Goal: Task Accomplishment & Management: Manage account settings

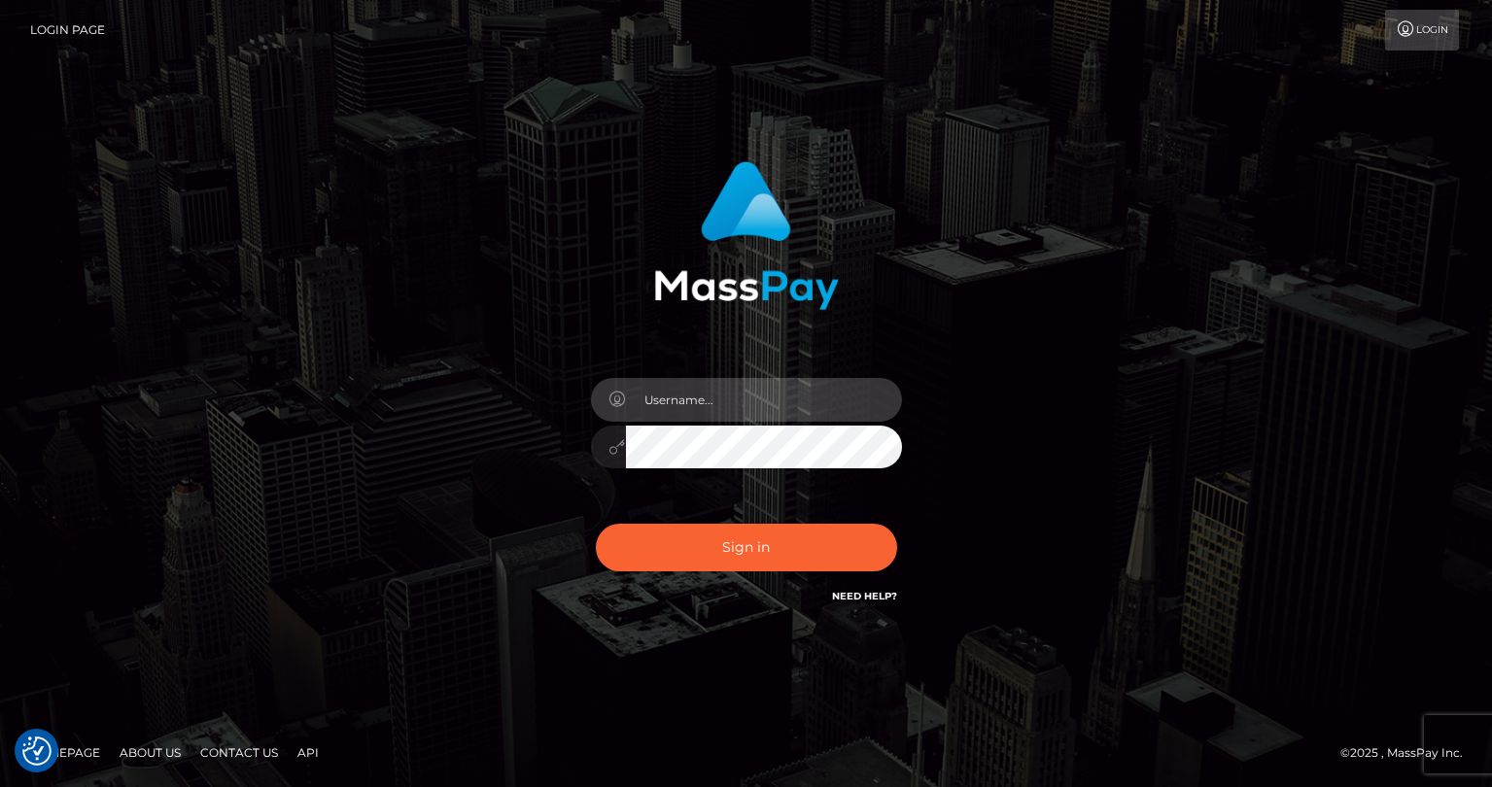
click at [727, 401] on input "text" at bounding box center [764, 400] width 276 height 44
type input "tatyanafansly1"
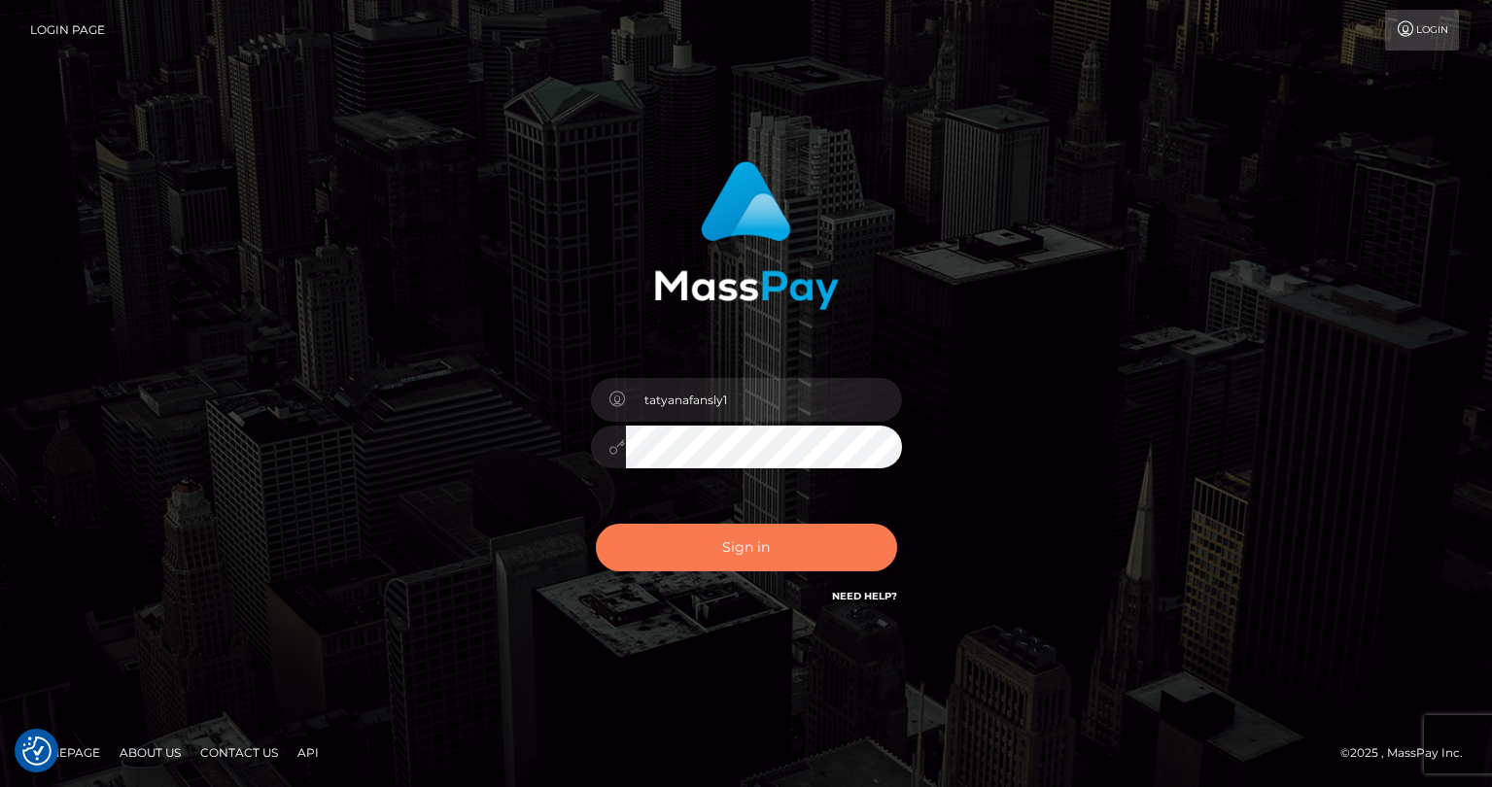
click at [738, 554] on button "Sign in" at bounding box center [746, 548] width 301 height 48
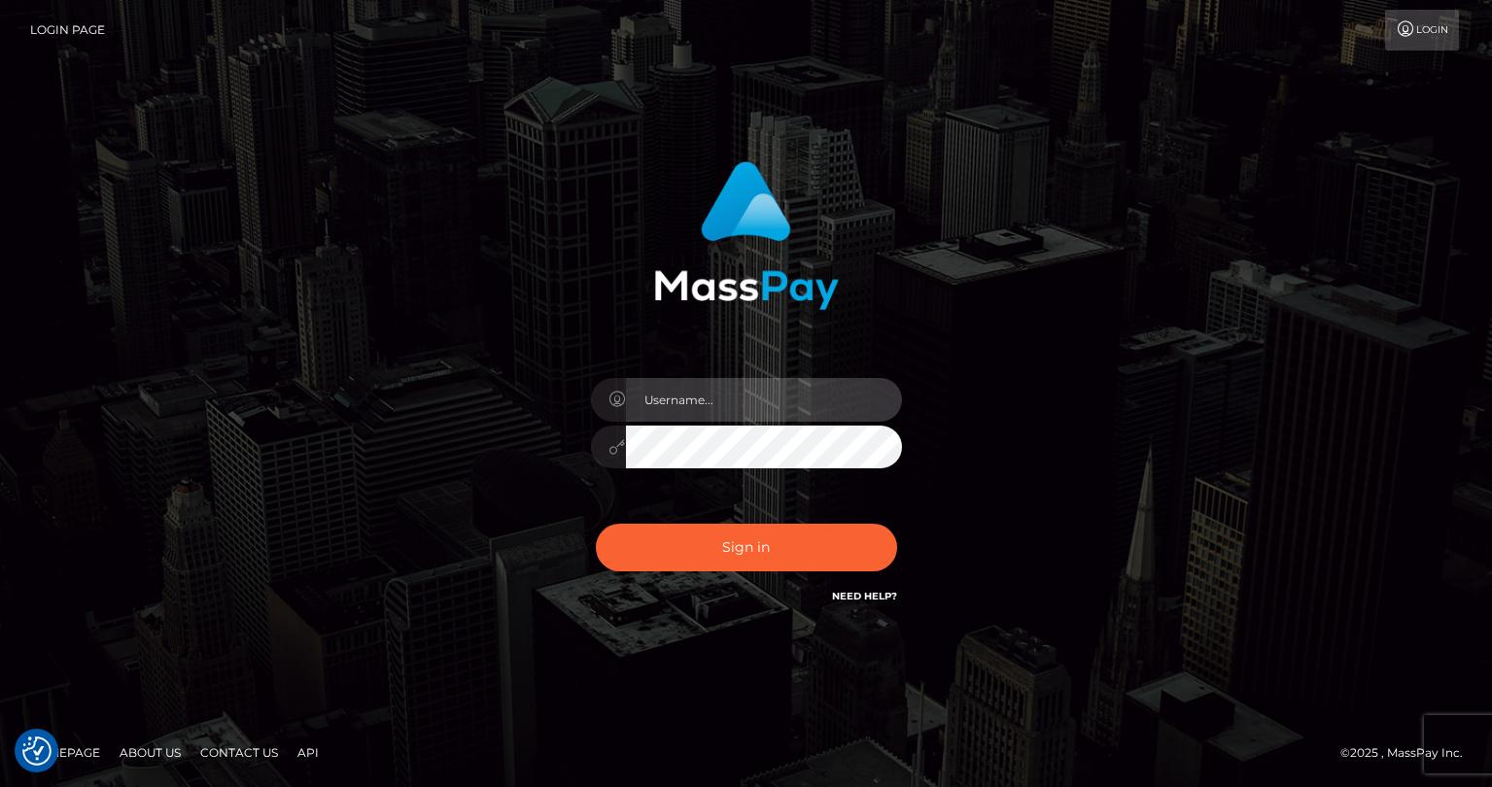
click at [825, 392] on input "text" at bounding box center [764, 400] width 276 height 44
type input "tatyanafansly1"
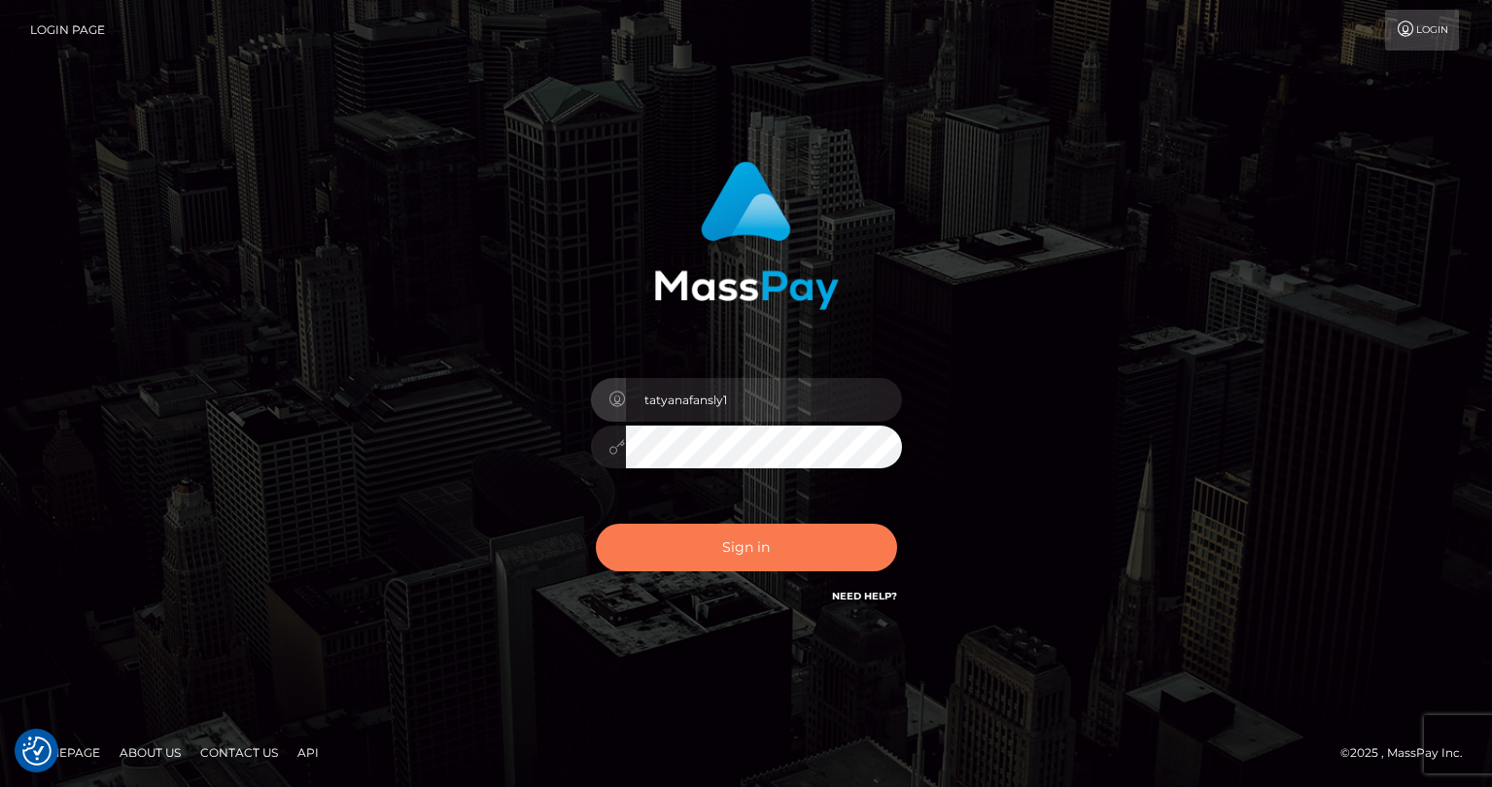
click at [800, 539] on button "Sign in" at bounding box center [746, 548] width 301 height 48
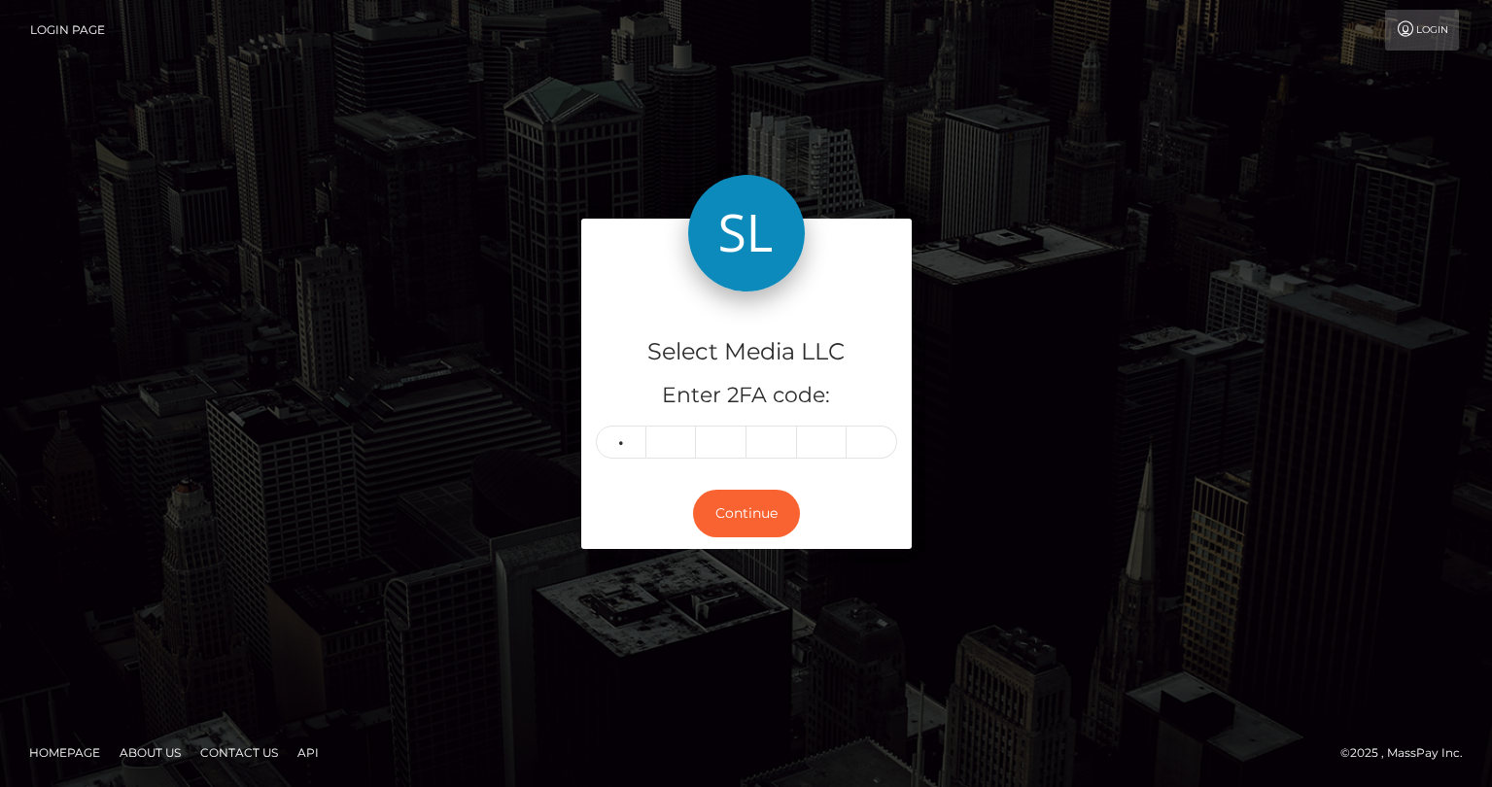
type input "8"
type input "5"
type input "8"
type input "7"
type input "2"
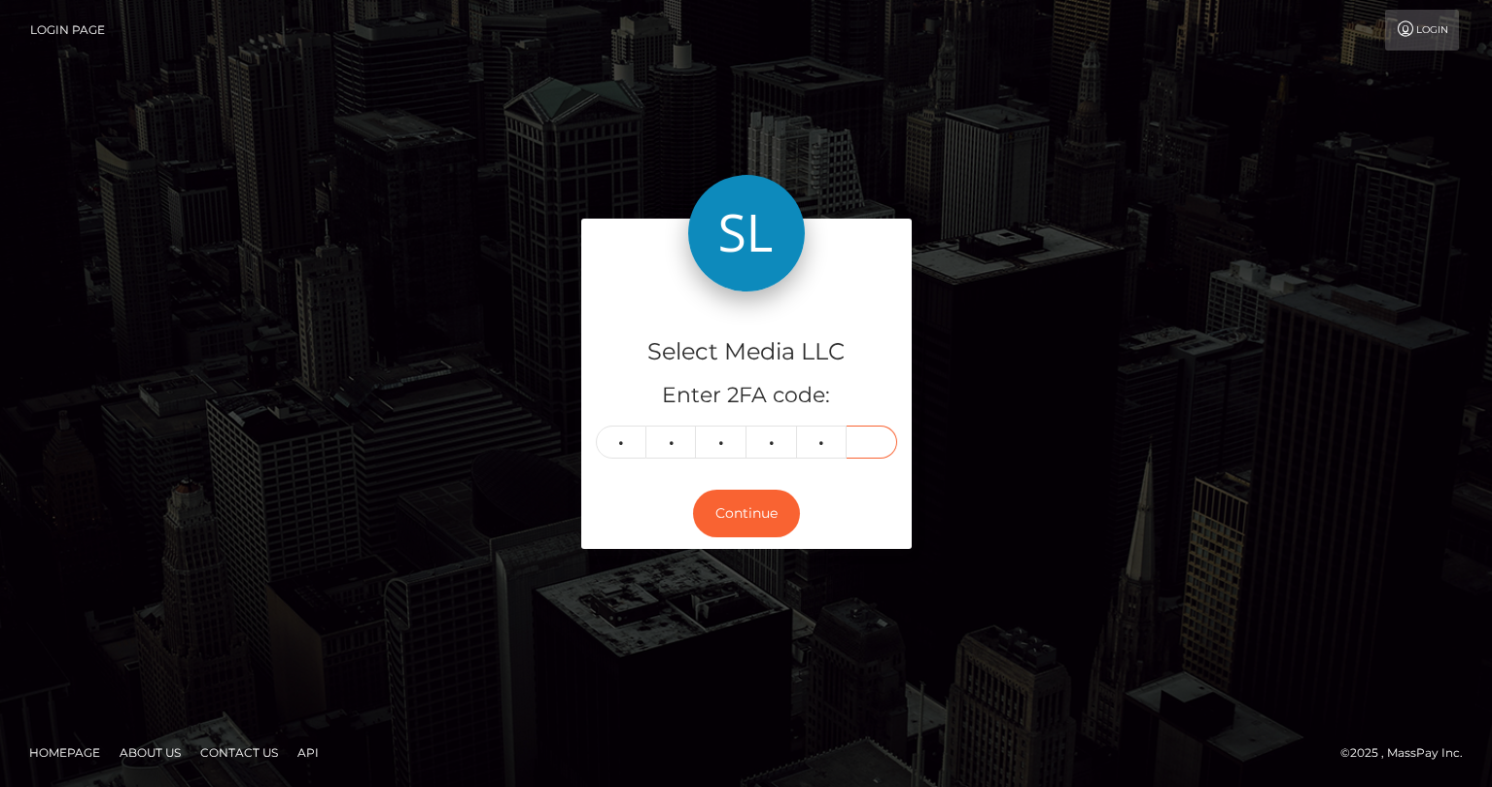
type input "2"
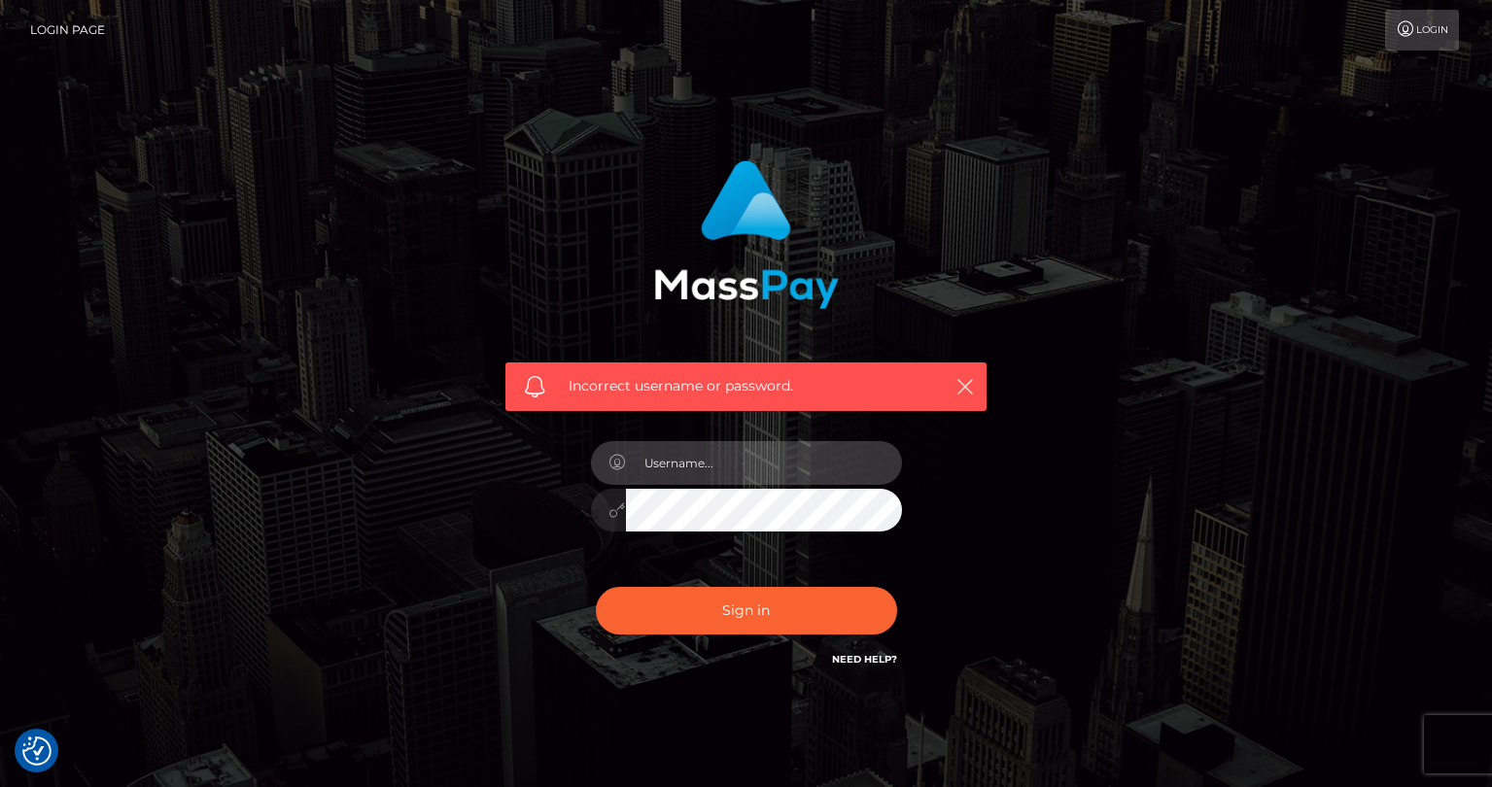
click at [710, 468] on input "text" at bounding box center [764, 463] width 276 height 44
type input "tatyanafansly1"
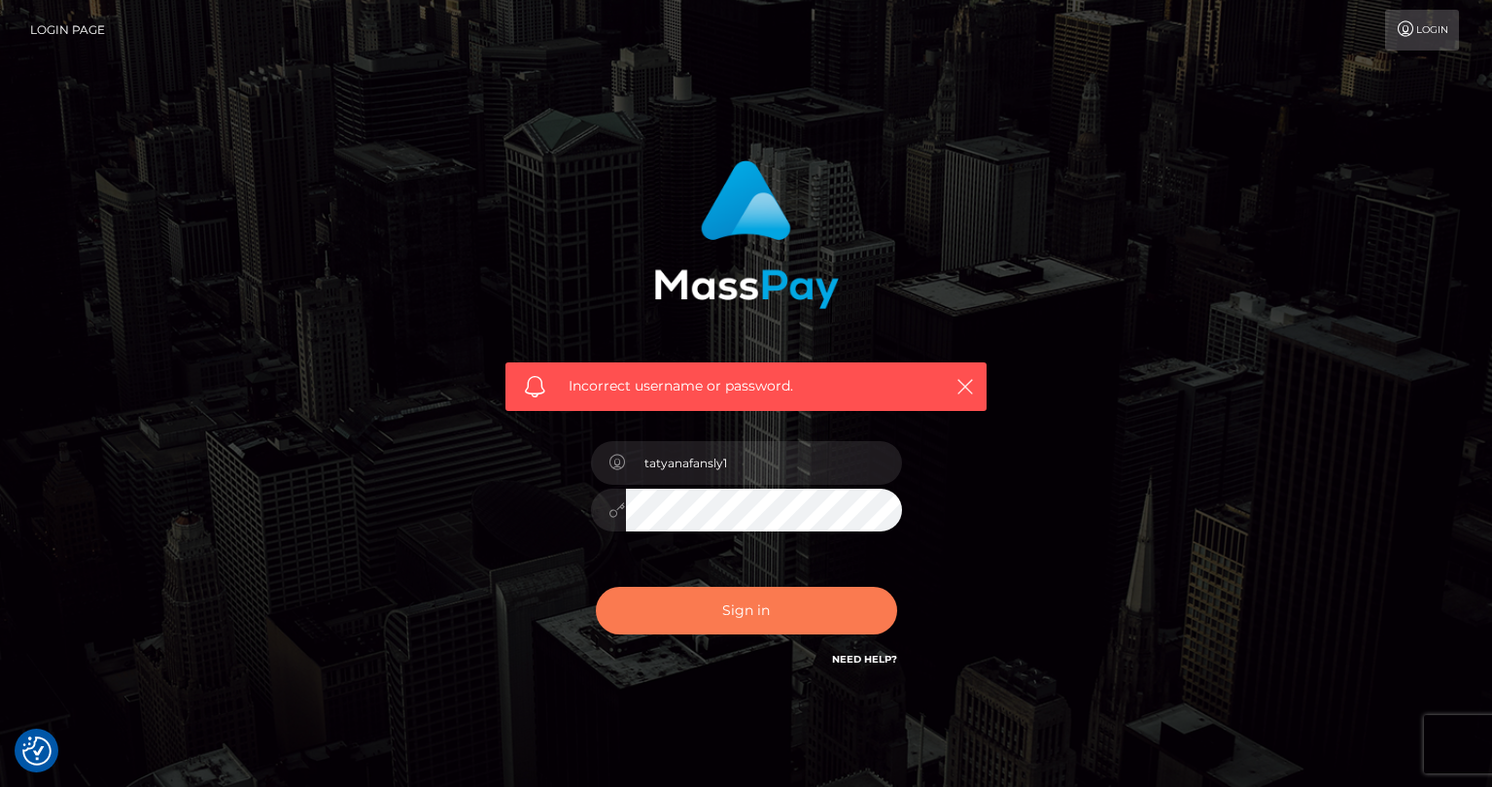
click at [741, 607] on button "Sign in" at bounding box center [746, 611] width 301 height 48
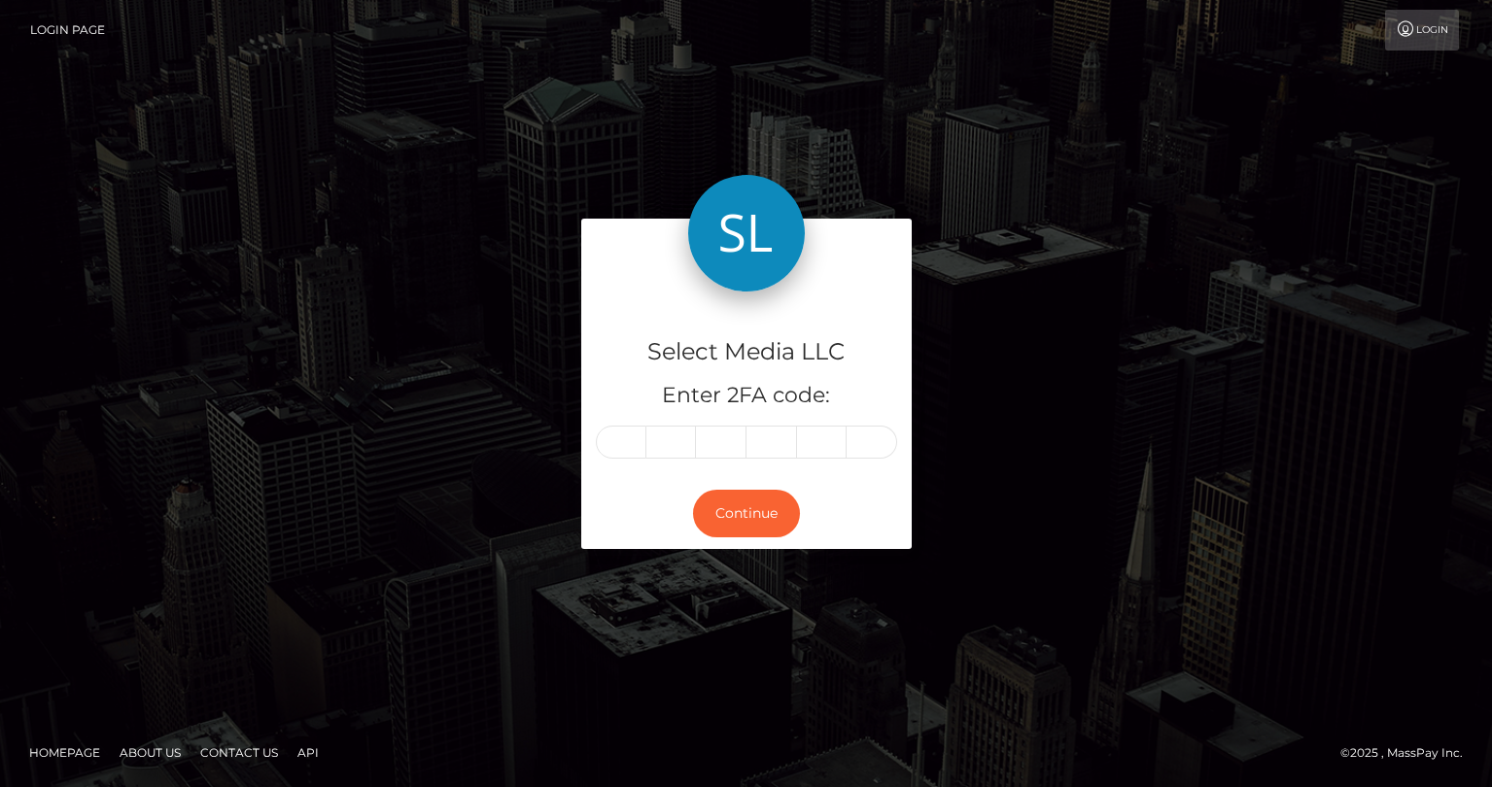
click at [631, 445] on input "text" at bounding box center [621, 442] width 51 height 33
type input "9"
type input "4"
type input "0"
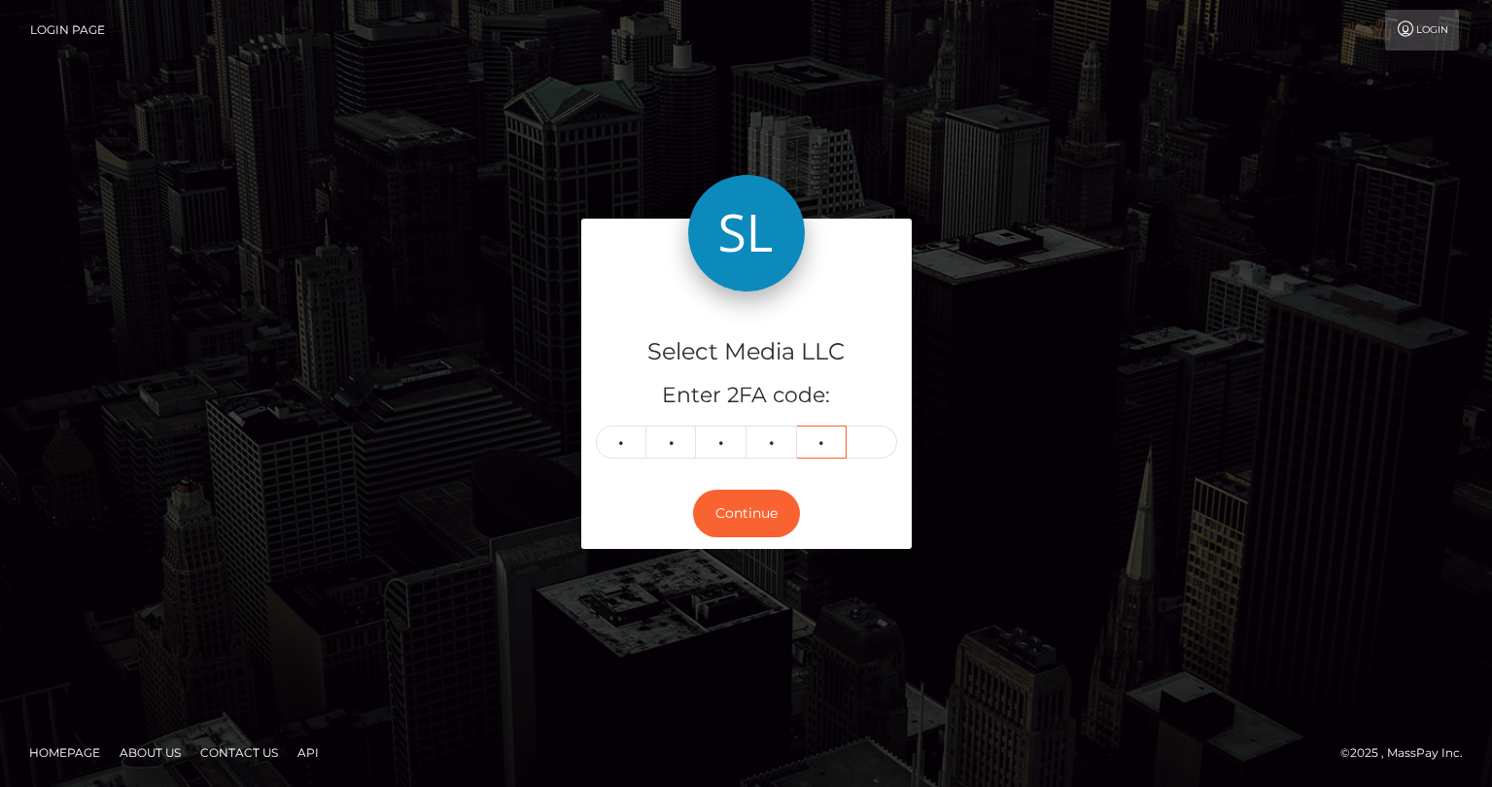
type input "1"
type input "7"
click at [733, 514] on button "Continue" at bounding box center [746, 514] width 107 height 48
